Goal: Communication & Community: Answer question/provide support

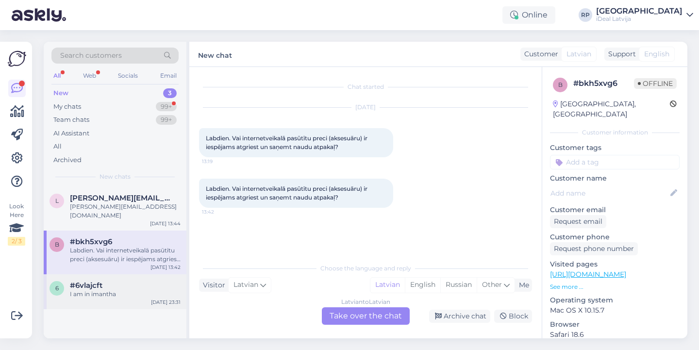
click at [119, 281] on div "#6vlajcft" at bounding box center [125, 285] width 111 height 9
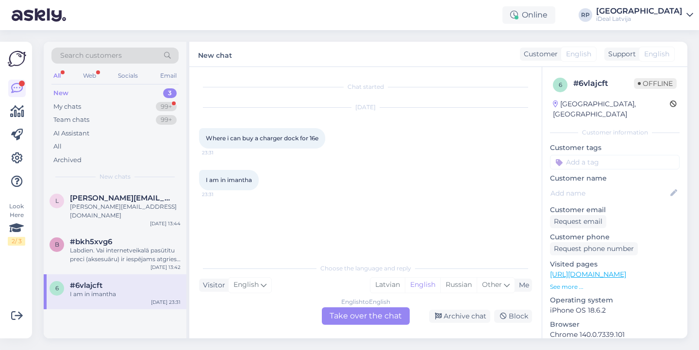
click at [239, 177] on span "I am in imantha" at bounding box center [229, 179] width 46 height 7
drag, startPoint x: 268, startPoint y: 137, endPoint x: 307, endPoint y: 137, distance: 39.8
click at [307, 137] on span "Where i can buy a charger dock for 16e" at bounding box center [262, 138] width 113 height 7
drag, startPoint x: 320, startPoint y: 138, endPoint x: 282, endPoint y: 138, distance: 38.4
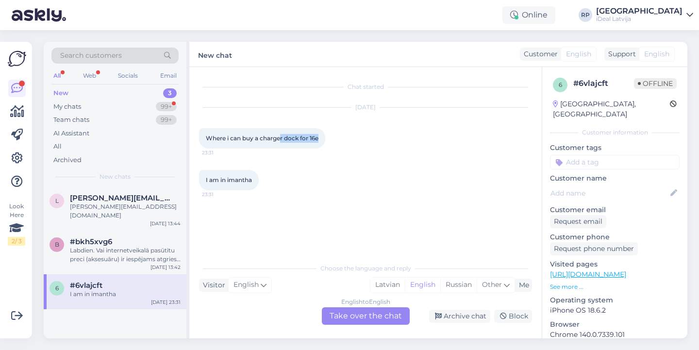
click at [282, 138] on span "Where i can buy a charger dock for 16e" at bounding box center [262, 138] width 113 height 7
click at [266, 198] on div "I am in imantha 23:31" at bounding box center [365, 180] width 333 height 42
click at [241, 285] on span "English" at bounding box center [246, 285] width 25 height 11
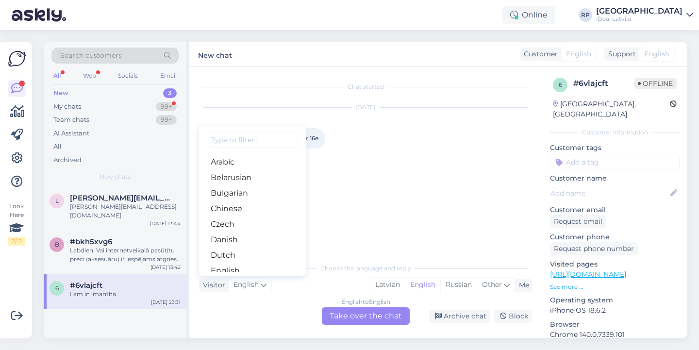
click at [428, 182] on div "I am in imantha 23:31" at bounding box center [365, 180] width 333 height 42
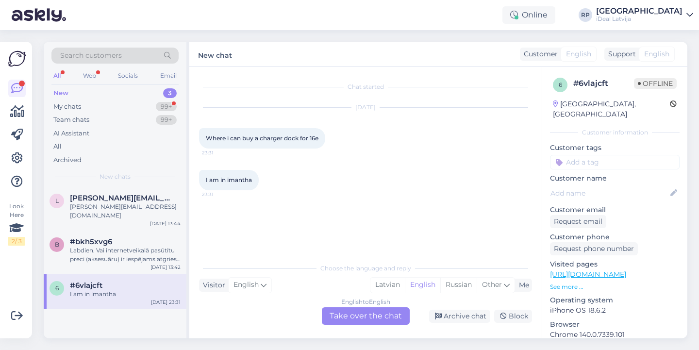
click at [336, 316] on div "English to English Take over the chat" at bounding box center [366, 315] width 88 height 17
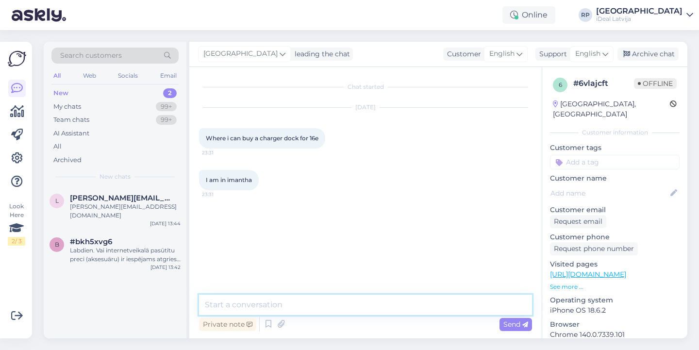
click at [282, 300] on textarea at bounding box center [365, 305] width 333 height 20
type textarea "Y"
type textarea "h"
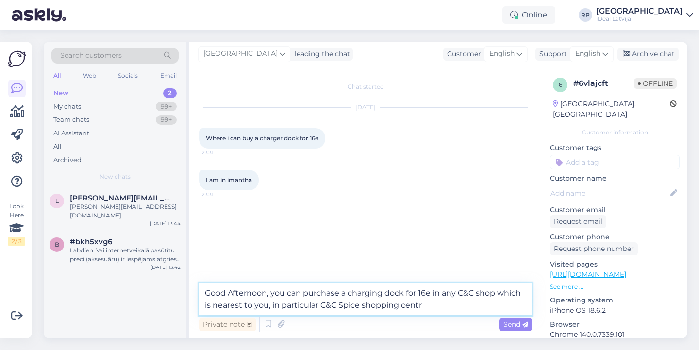
click at [363, 306] on textarea "Good Afternoon, you can purchase a charging dock for 16e in any C&C shop which …" at bounding box center [365, 299] width 333 height 32
click at [466, 307] on textarea "Good Afternoon, you can purchase a charging dock for 16e in any C&C shop which …" at bounding box center [365, 299] width 333 height 32
click at [469, 307] on textarea "Good Afternoon, you can purchase a charging dock for 16e in any C&C shop which …" at bounding box center [365, 299] width 333 height 32
click at [497, 307] on textarea "Good Afternoon, you can purchase a charging dock for 16e in any C&C shop which …" at bounding box center [365, 299] width 333 height 32
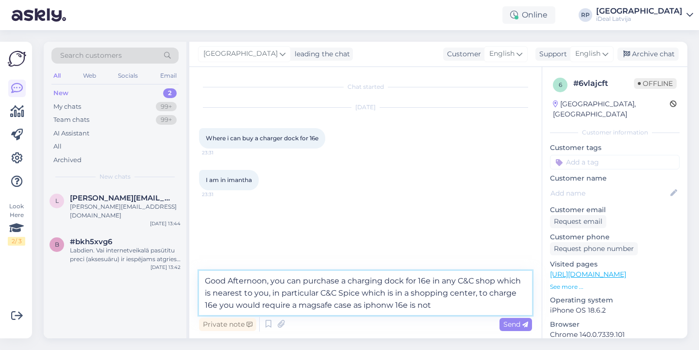
click at [394, 305] on textarea "Good Afternoon, you can purchase a charging dock for 16e in any C&C shop which …" at bounding box center [365, 293] width 333 height 44
click at [429, 306] on textarea "Good Afternoon, you can purchase a charging dock for 16e in any C&C shop which …" at bounding box center [365, 293] width 333 height 44
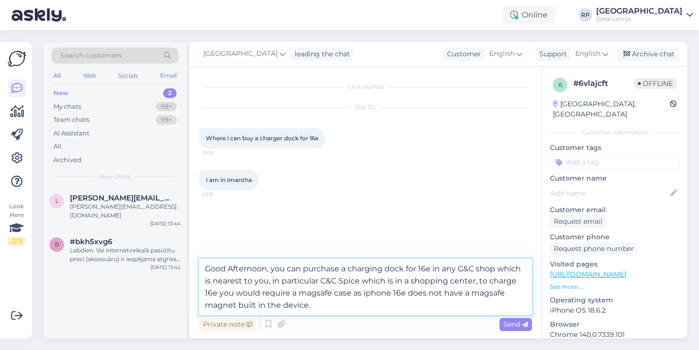
type textarea "Good Afternoon, you can purchase a charging dock for 16e in any C&C shop which …"
click at [336, 310] on textarea "Good Afternoon, you can purchase a charging dock for 16e in any C&C shop which …" at bounding box center [365, 287] width 333 height 56
click at [339, 309] on textarea "Good Afternoon, you can purchase a charging dock for 16e in any C&C shop which …" at bounding box center [365, 287] width 333 height 56
click at [343, 307] on textarea "Good Afternoon, you can purchase a charging dock for 16e in any C&C shop which …" at bounding box center [365, 287] width 333 height 56
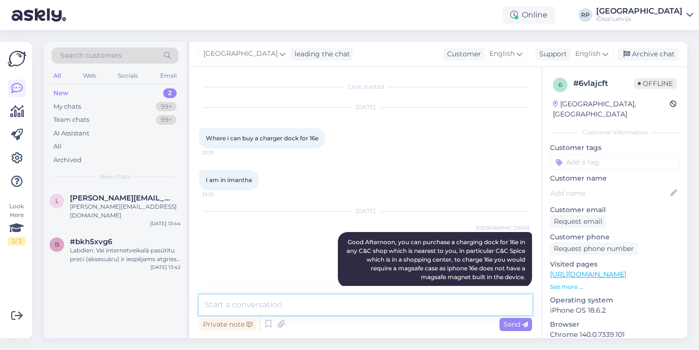
scroll to position [12, 0]
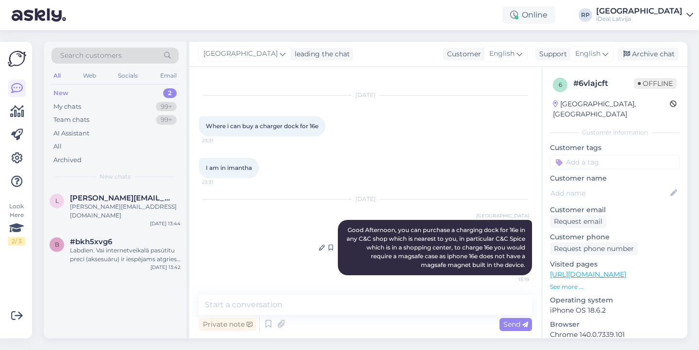
click at [331, 228] on div at bounding box center [333, 247] width 9 height 55
click at [385, 152] on div "I am in imantha 23:31" at bounding box center [365, 168] width 333 height 42
click at [285, 302] on textarea at bounding box center [365, 305] width 333 height 20
